Goal: Information Seeking & Learning: Compare options

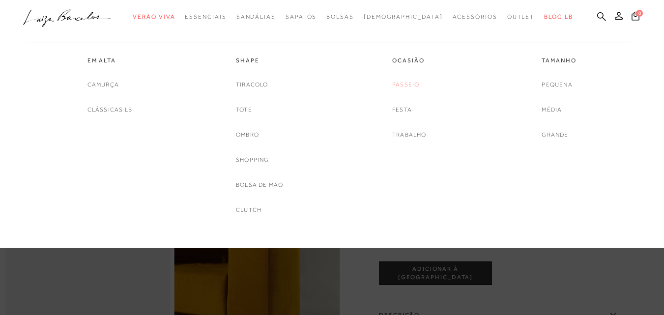
click at [407, 85] on link "Passeio" at bounding box center [405, 85] width 27 height 10
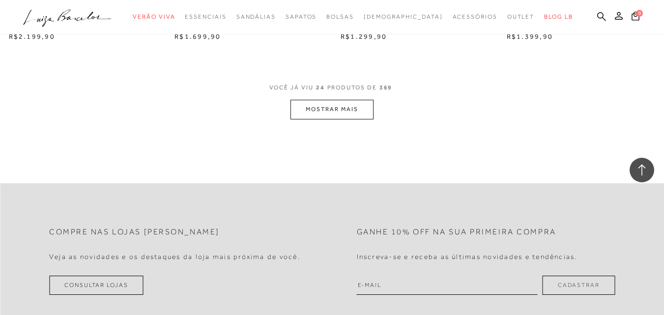
scroll to position [1836, 0]
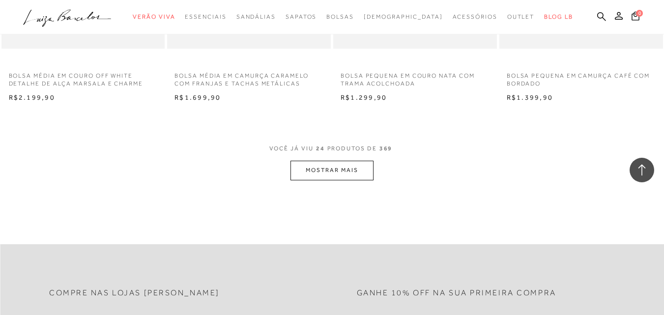
click at [326, 168] on button "MOSTRAR MAIS" at bounding box center [331, 170] width 83 height 19
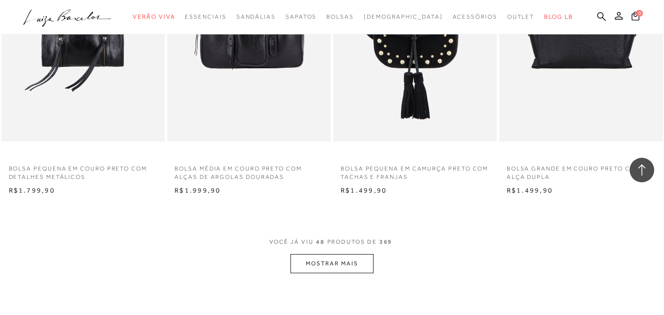
scroll to position [3703, 0]
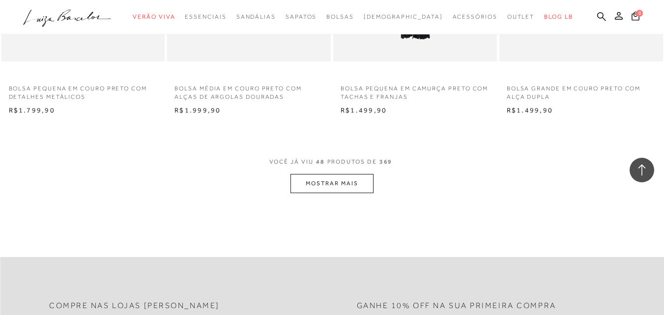
click at [341, 187] on button "MOSTRAR MAIS" at bounding box center [331, 183] width 83 height 19
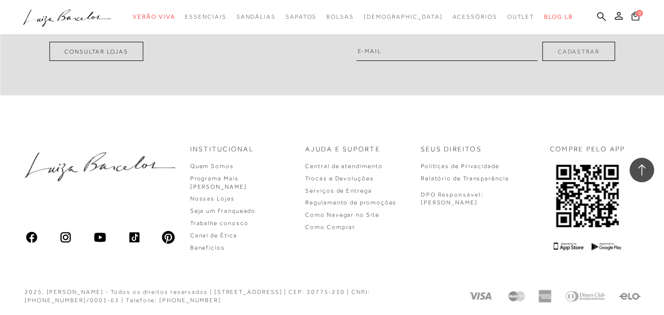
scroll to position [5876, 0]
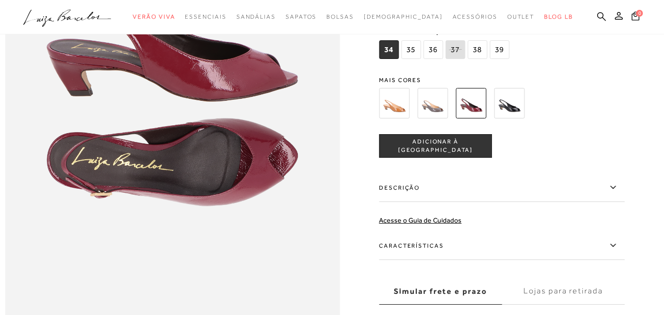
scroll to position [541, 0]
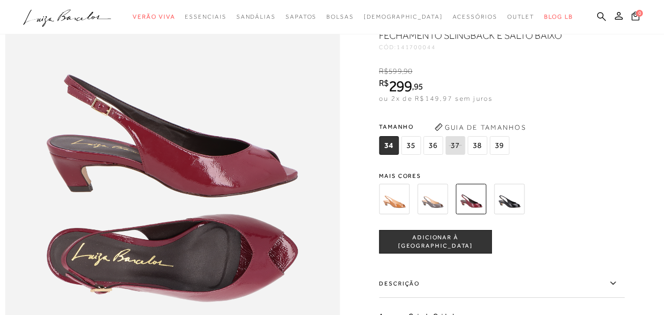
click at [520, 214] on img at bounding box center [509, 199] width 30 height 30
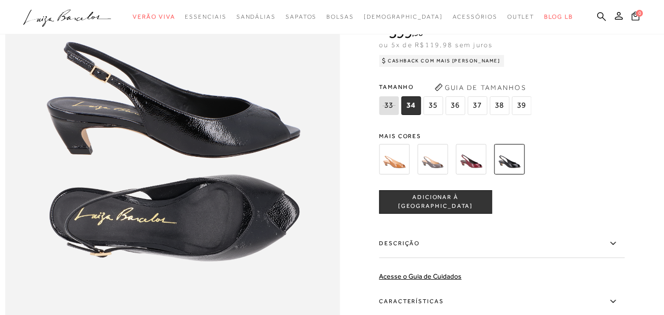
scroll to position [590, 0]
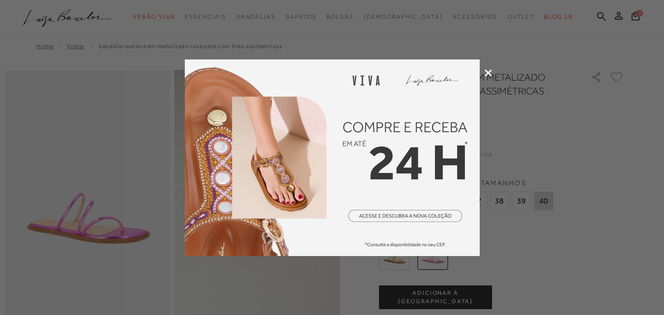
click at [492, 70] on div at bounding box center [332, 157] width 664 height 315
click at [490, 70] on icon at bounding box center [487, 72] width 7 height 7
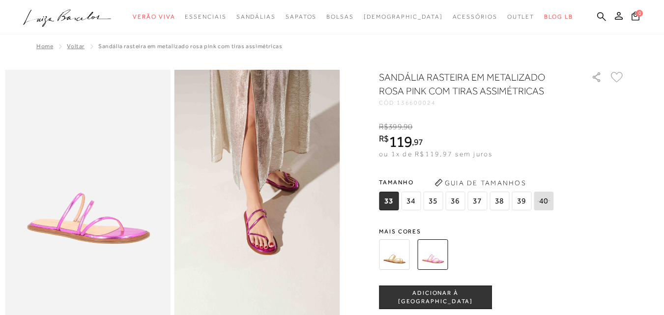
click at [395, 260] on img at bounding box center [394, 254] width 30 height 30
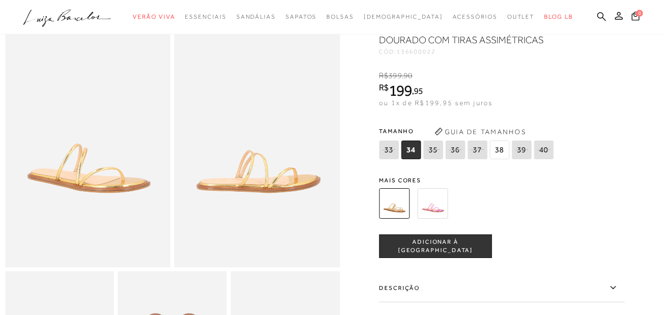
scroll to position [49, 0]
